Goal: Task Accomplishment & Management: Use online tool/utility

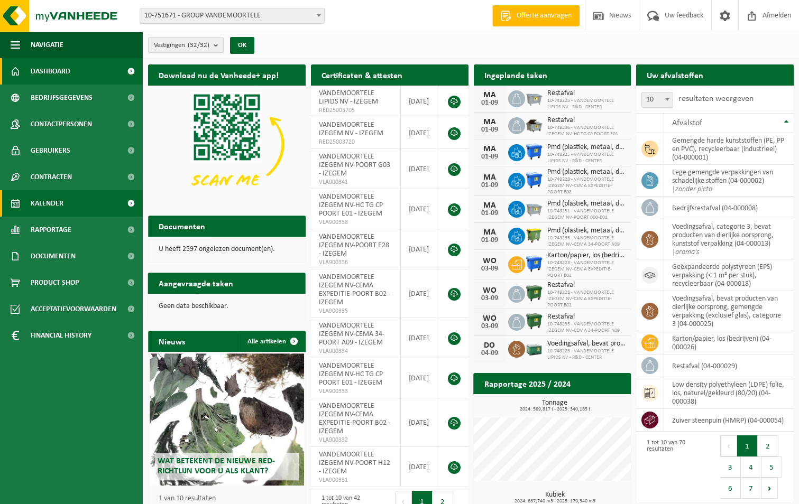
click at [38, 200] on span "Kalender" at bounding box center [47, 203] width 33 height 26
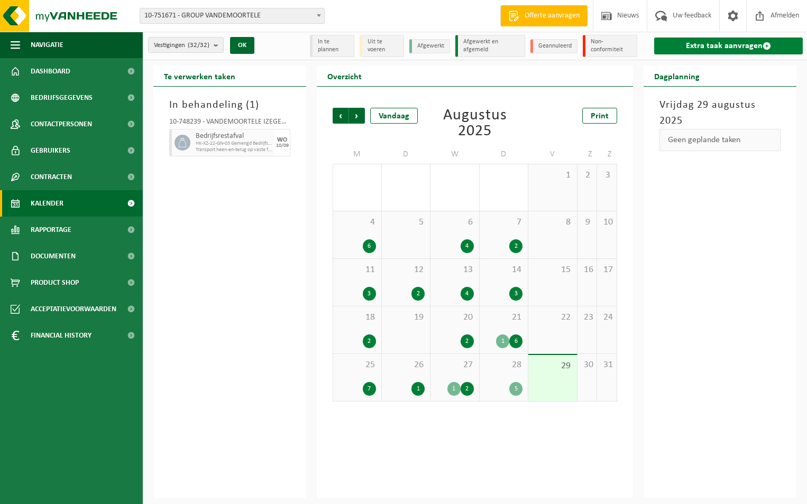
click at [716, 44] on link "Extra taak aanvragen" at bounding box center [728, 46] width 149 height 17
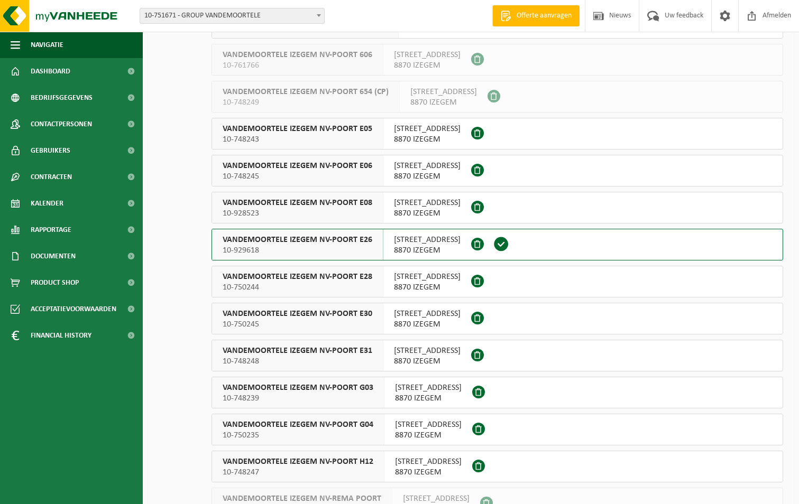
scroll to position [582, 0]
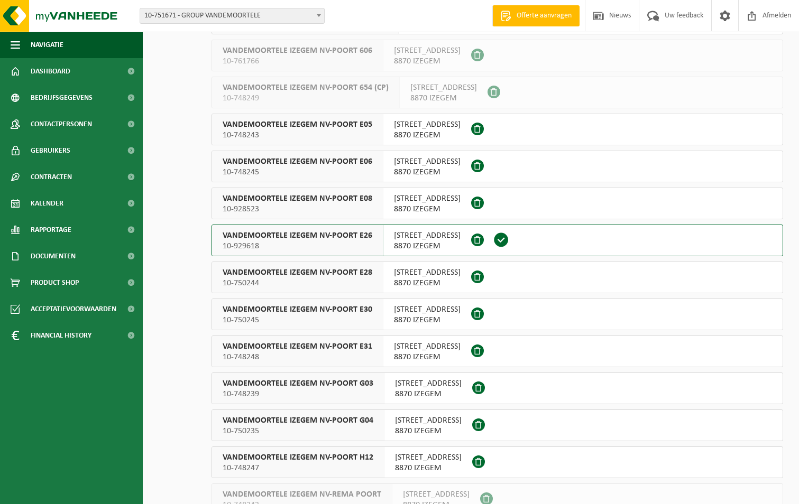
click at [295, 238] on span "VANDEMOORTELE IZEGEM NV-POORT E26" at bounding box center [298, 236] width 150 height 11
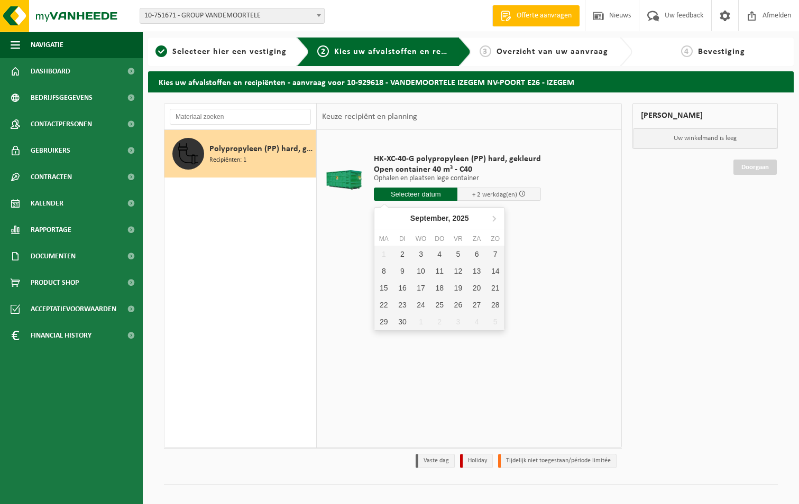
click at [389, 192] on input "text" at bounding box center [416, 194] width 84 height 13
click at [400, 255] on div "2" at bounding box center [402, 254] width 19 height 17
type input "Van 2025-09-02"
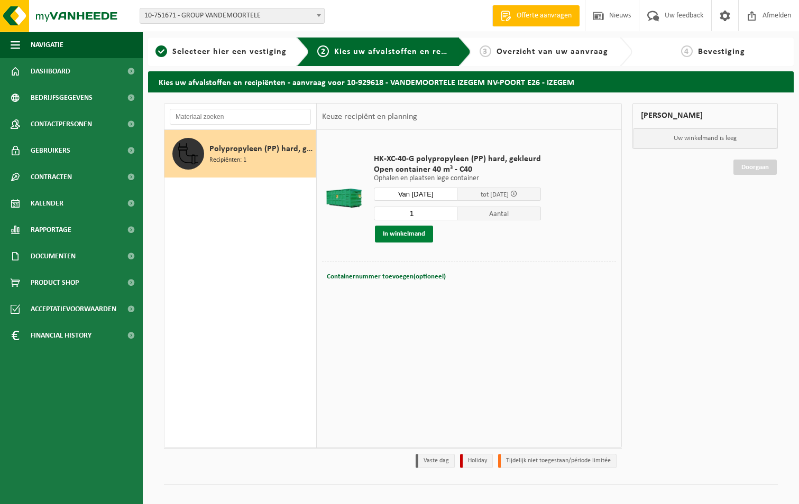
click at [404, 234] on button "In winkelmand" at bounding box center [404, 234] width 58 height 17
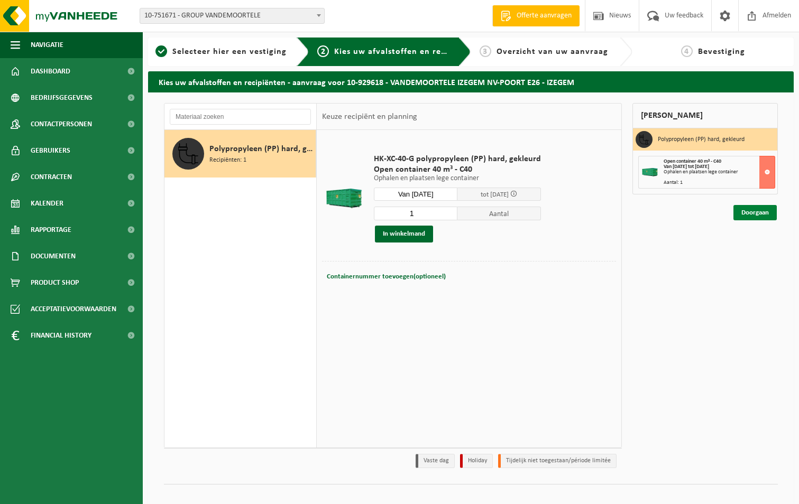
drag, startPoint x: 755, startPoint y: 213, endPoint x: 751, endPoint y: 220, distance: 8.5
click at [755, 211] on link "Doorgaan" at bounding box center [754, 212] width 43 height 15
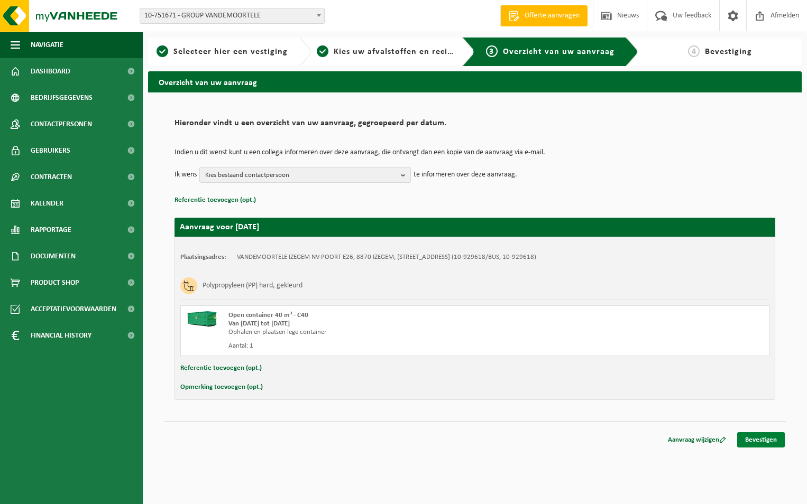
click at [765, 439] on link "Bevestigen" at bounding box center [761, 439] width 48 height 15
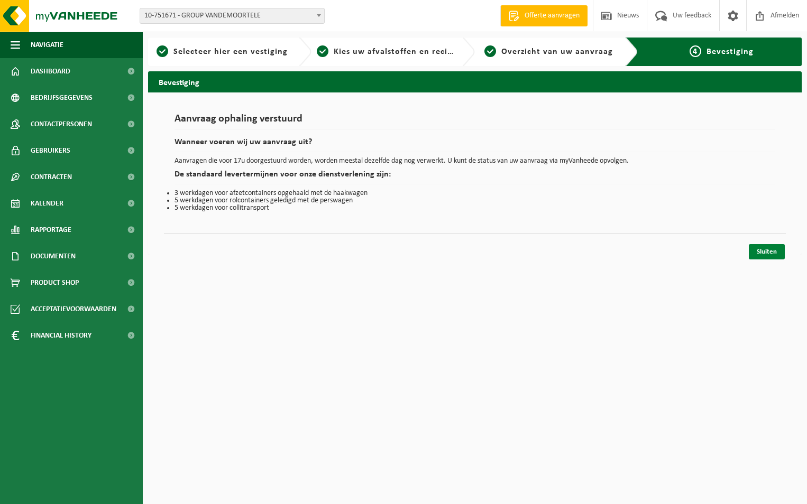
click at [766, 251] on link "Sluiten" at bounding box center [767, 251] width 36 height 15
